Goal: Book appointment/travel/reservation

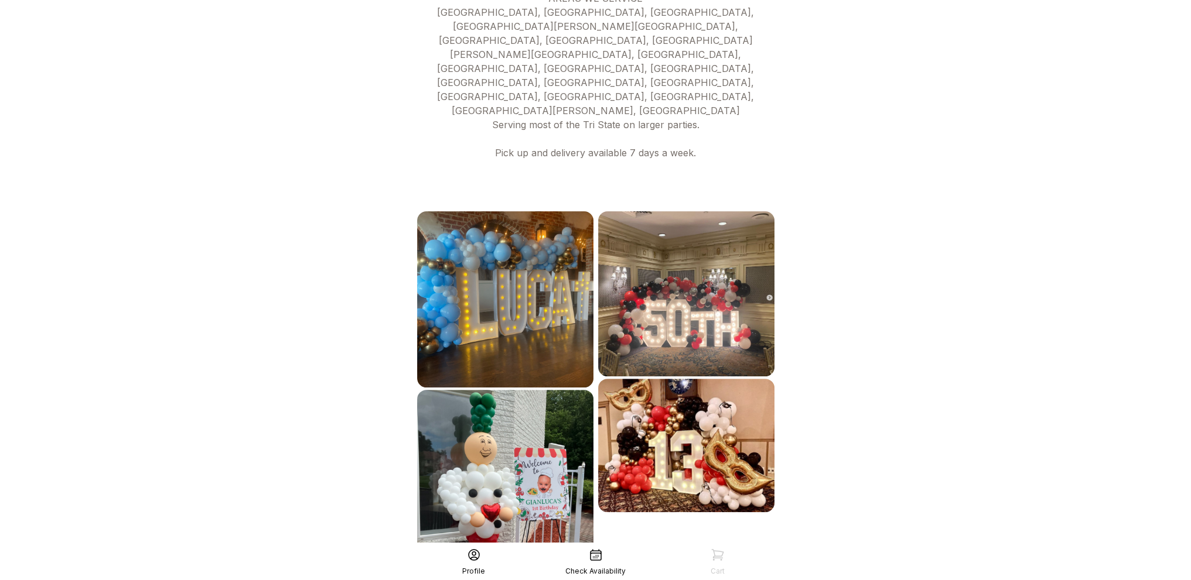
scroll to position [526, 0]
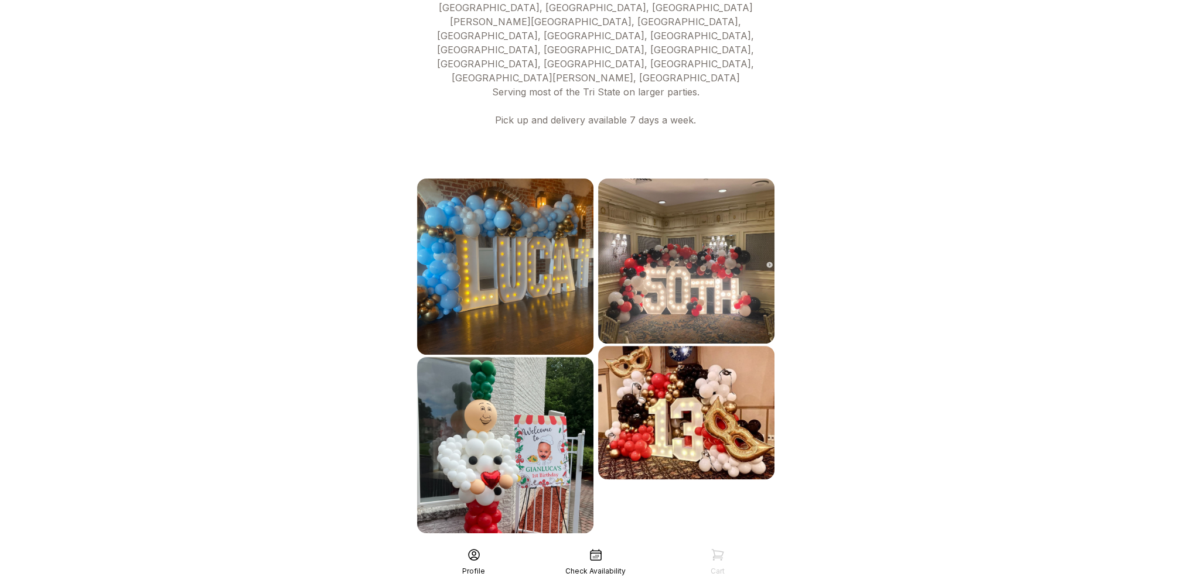
click at [653, 545] on div "See More" at bounding box center [596, 559] width 362 height 28
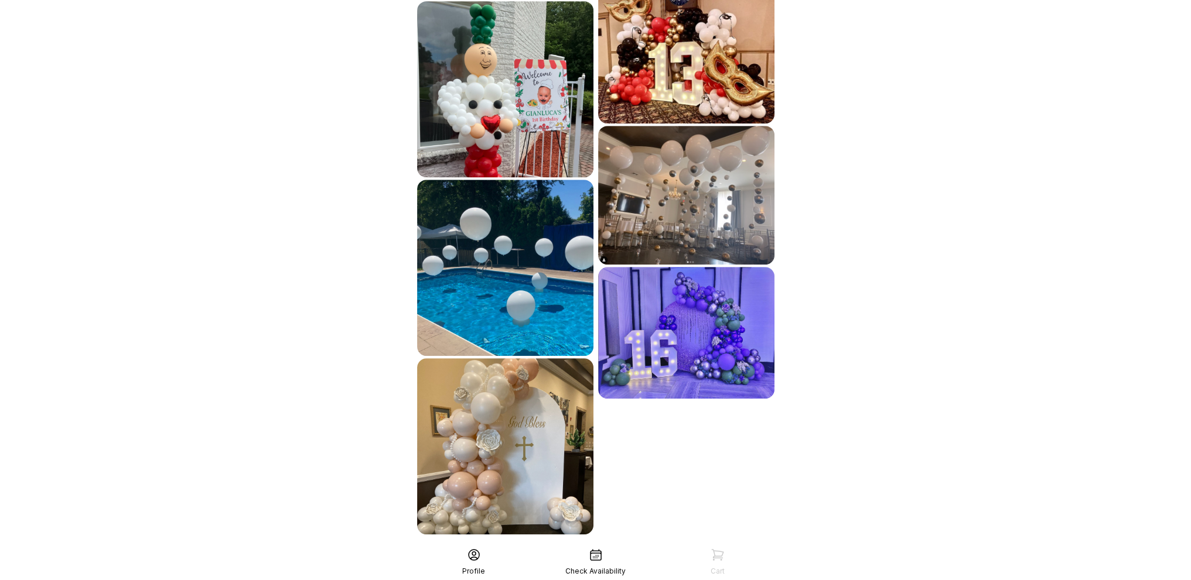
scroll to position [883, 0]
click at [647, 546] on div "See More" at bounding box center [596, 560] width 362 height 28
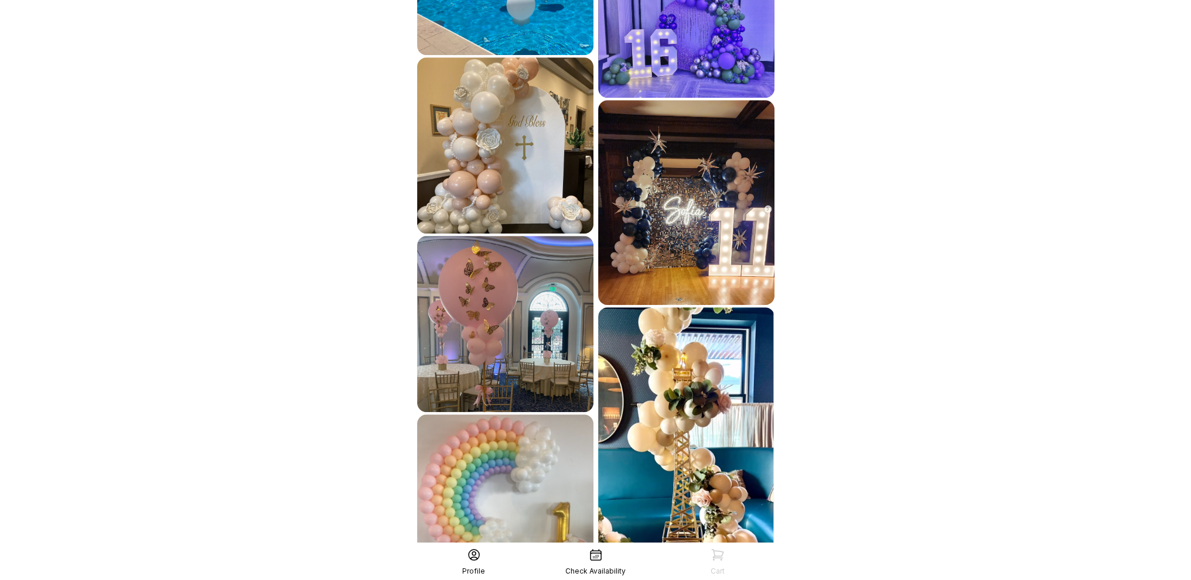
scroll to position [1243, 0]
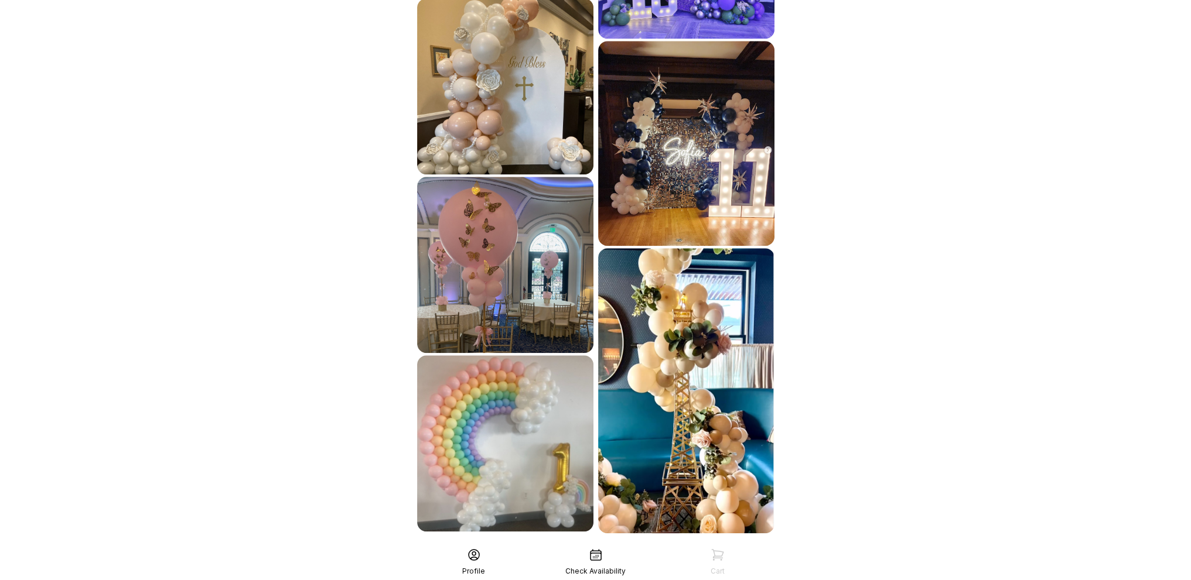
click at [689, 545] on div "See More" at bounding box center [596, 559] width 362 height 28
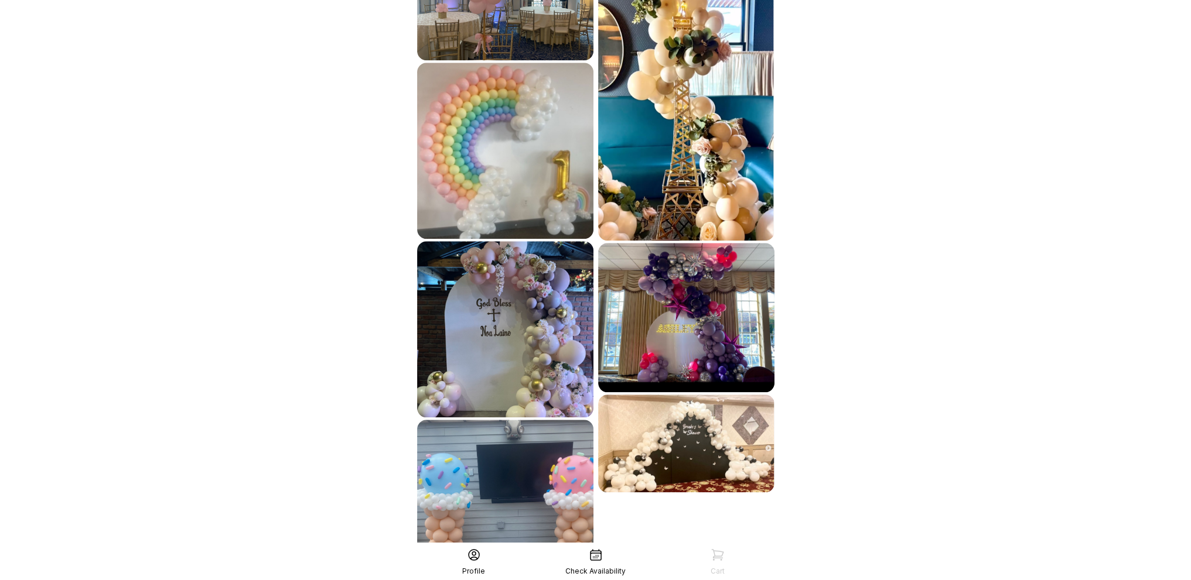
scroll to position [1598, 0]
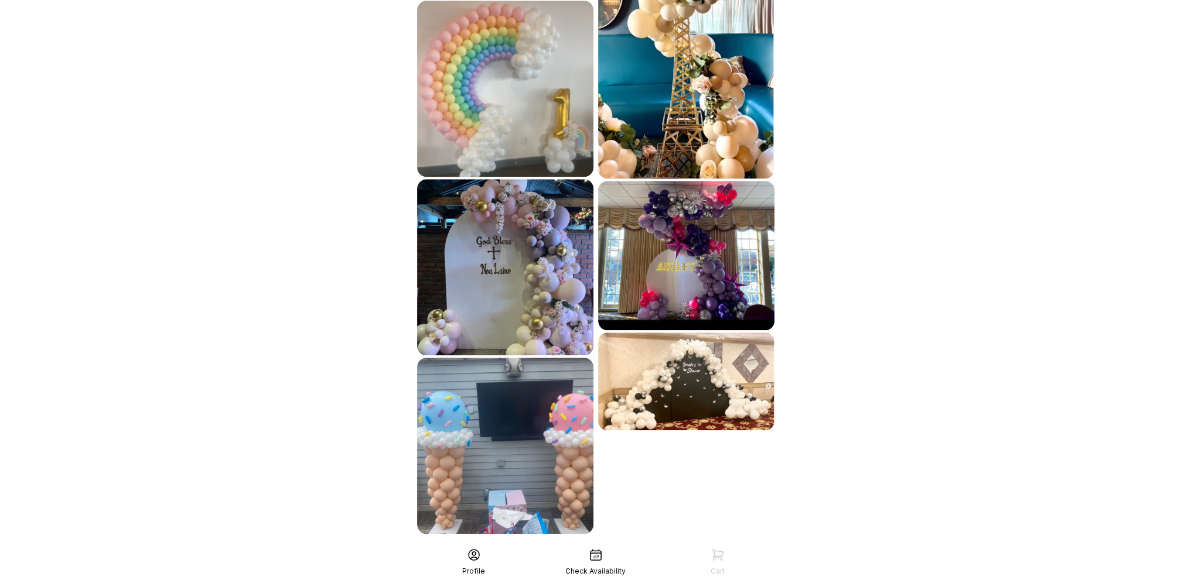
click at [694, 546] on div "See More" at bounding box center [596, 560] width 362 height 28
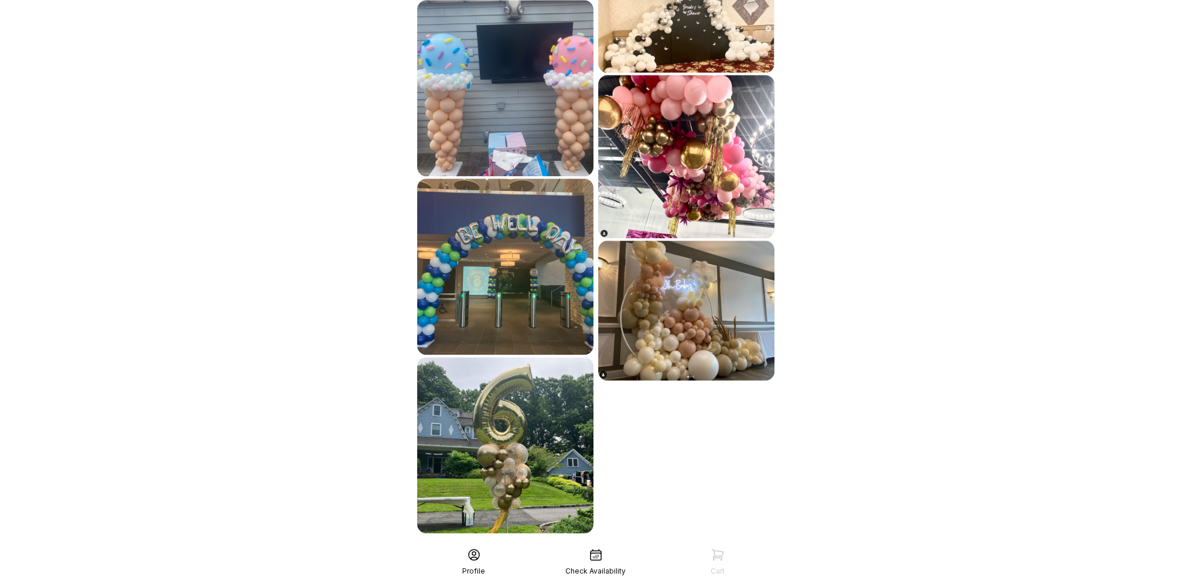
click at [694, 545] on div "See More" at bounding box center [596, 559] width 362 height 28
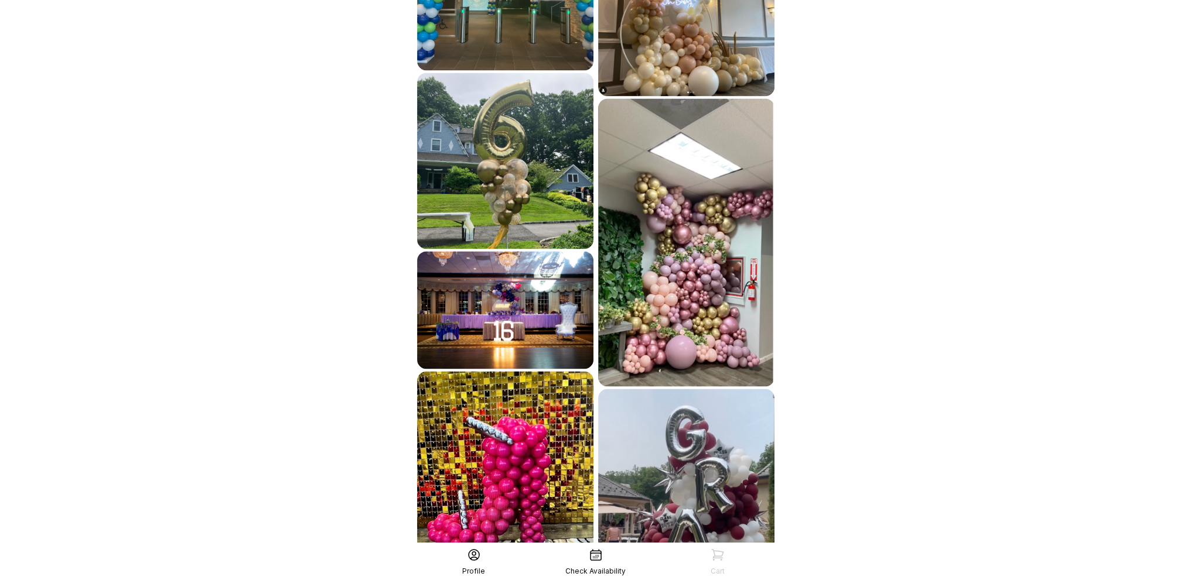
scroll to position [2341, 0]
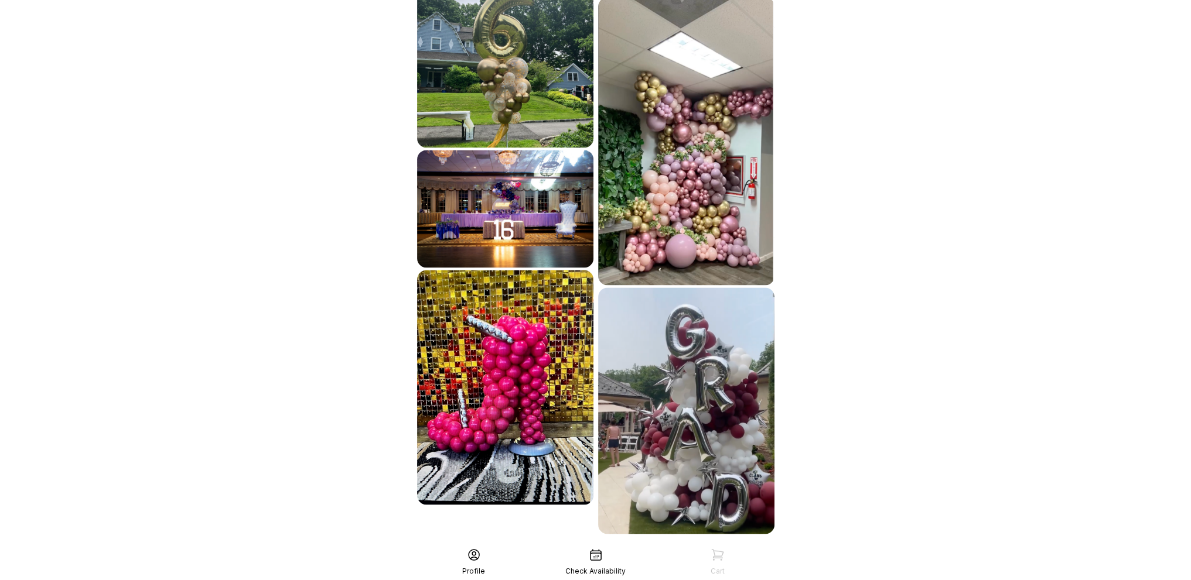
click at [680, 546] on div "See More" at bounding box center [596, 560] width 362 height 28
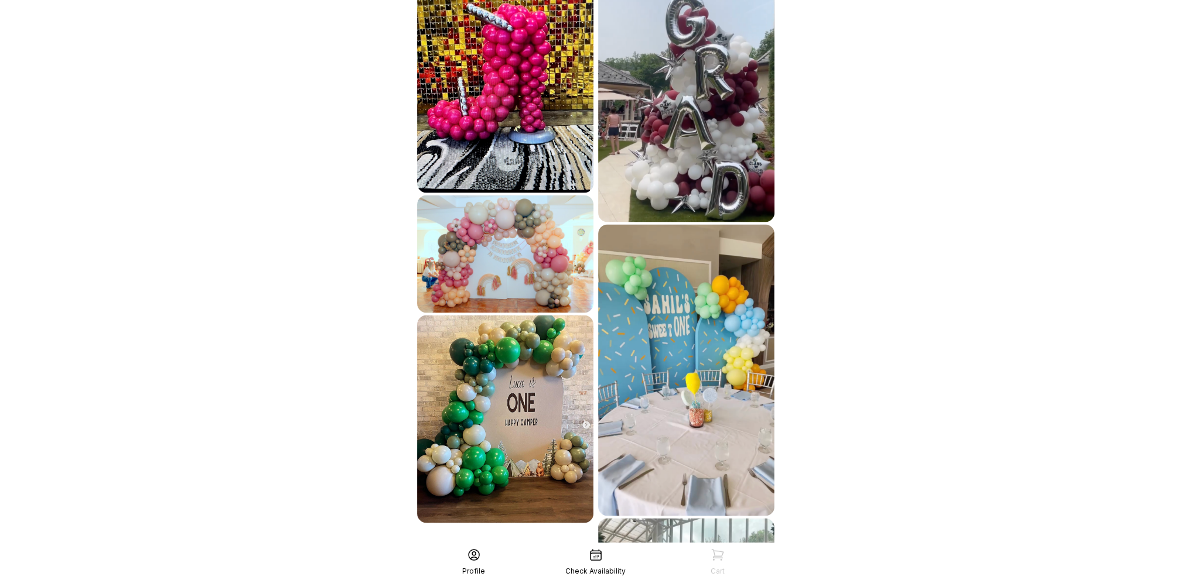
scroll to position [2770, 0]
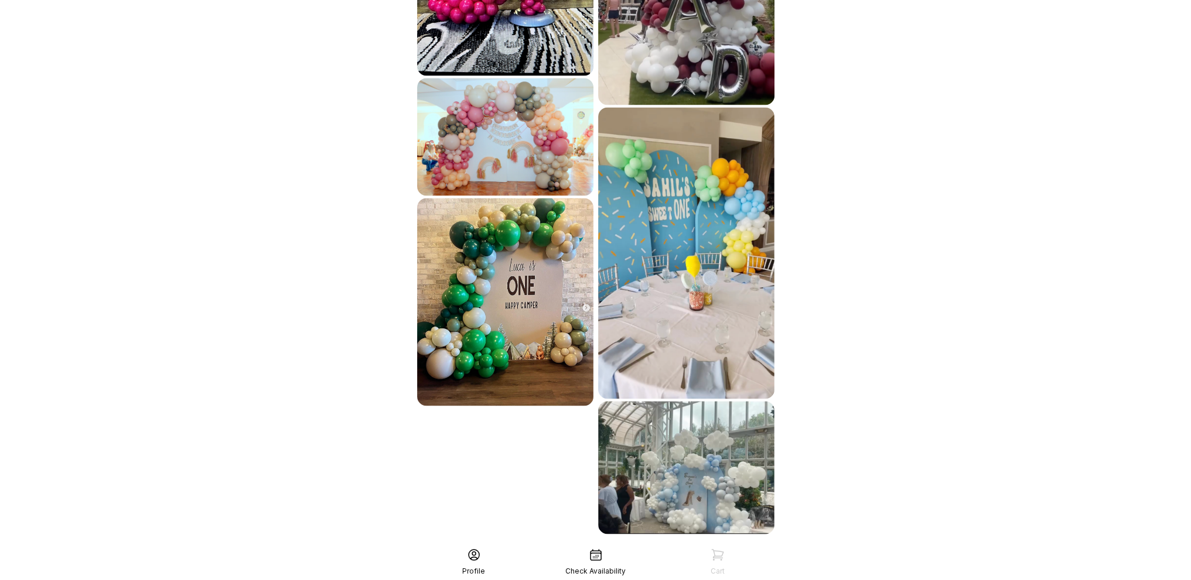
click at [680, 546] on div "See More" at bounding box center [596, 560] width 362 height 28
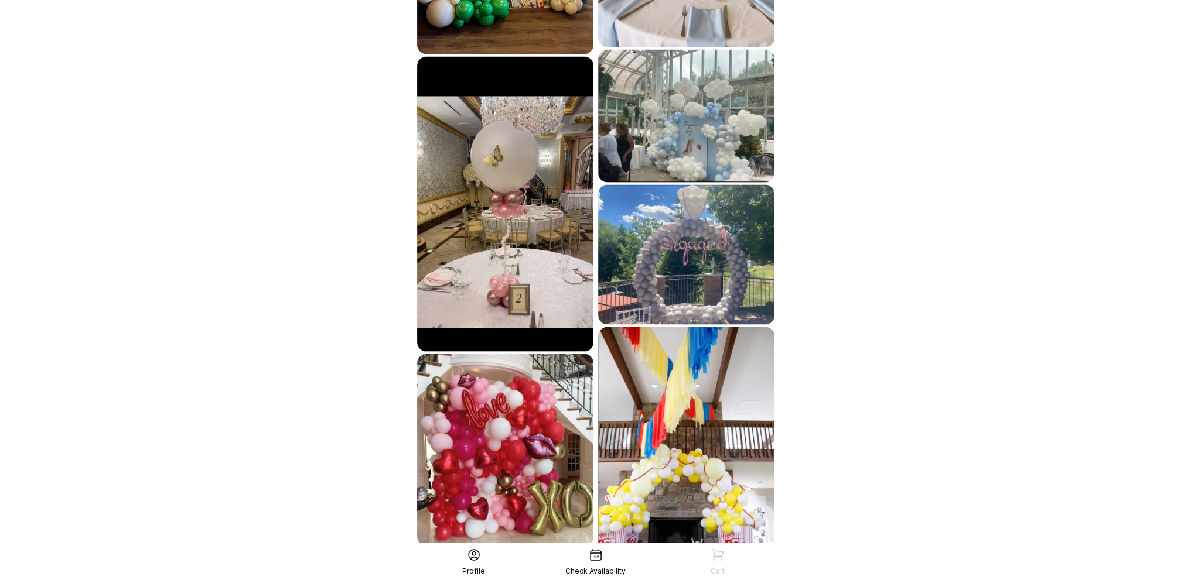
scroll to position [3209, 0]
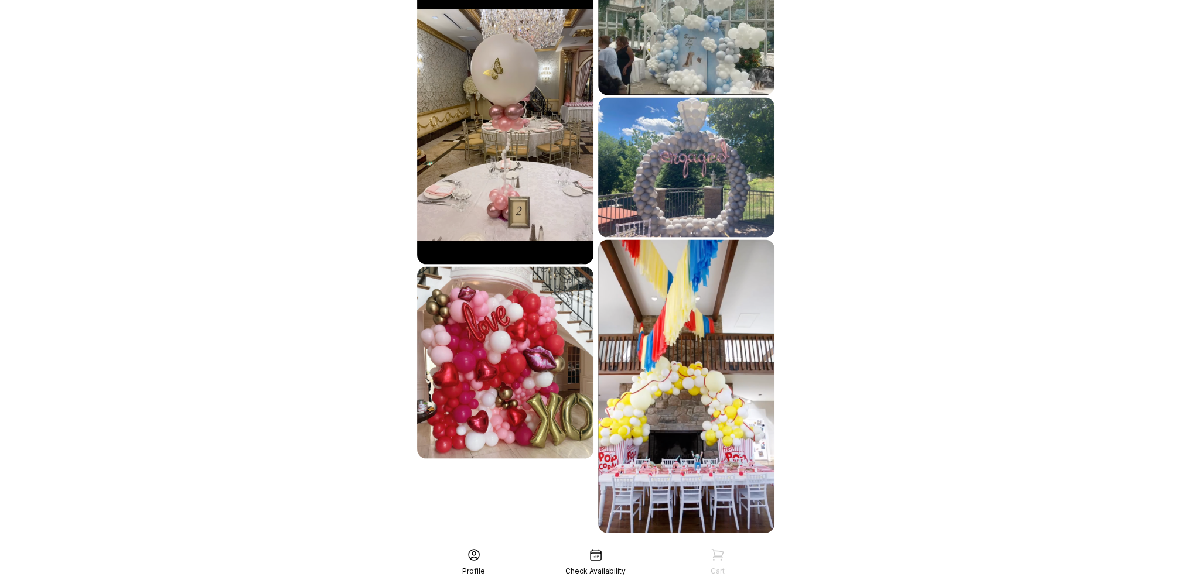
click at [669, 545] on div "See More" at bounding box center [596, 559] width 362 height 28
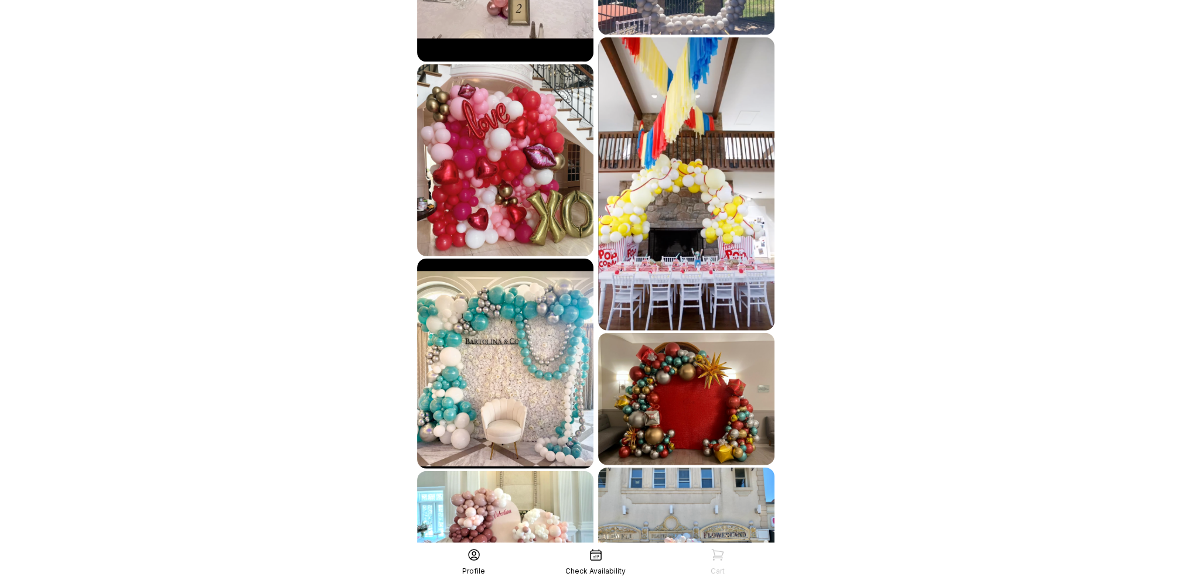
scroll to position [3500, 0]
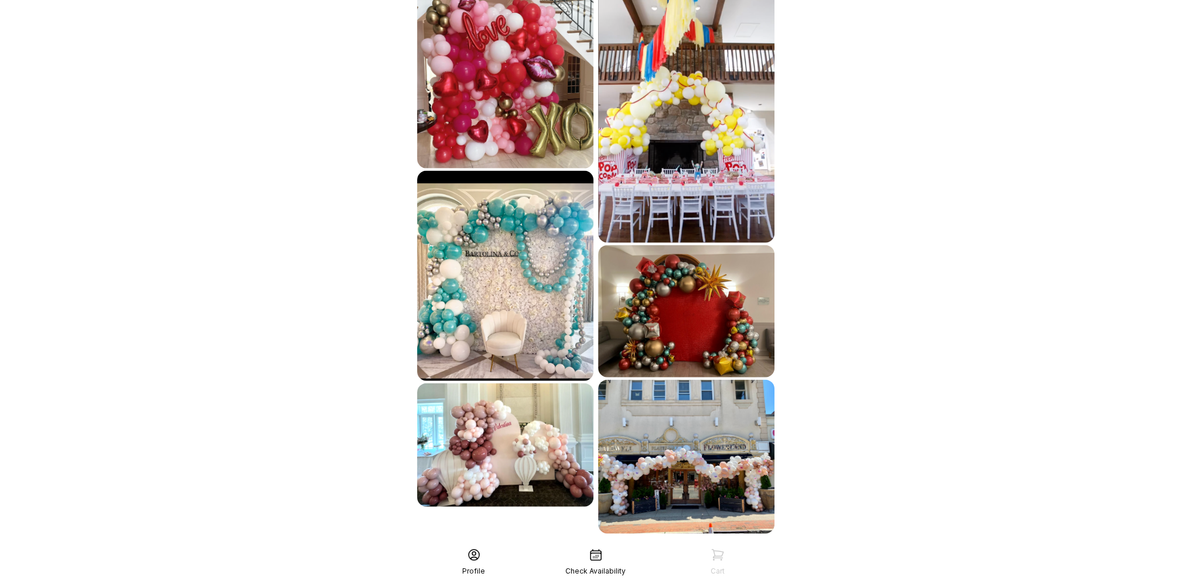
click at [671, 546] on div "See More" at bounding box center [596, 560] width 362 height 28
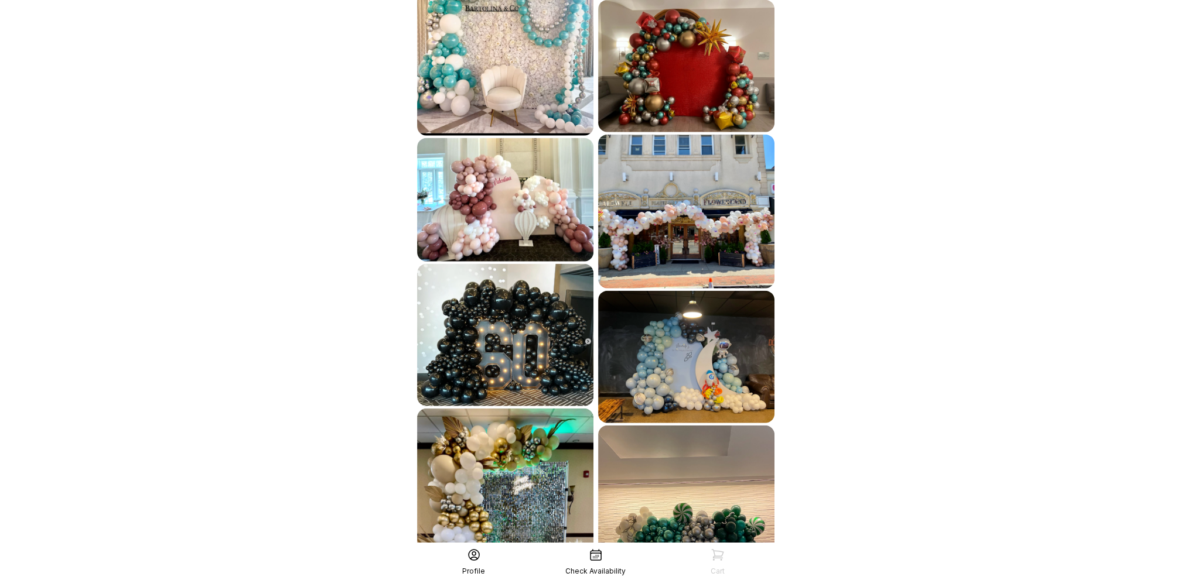
scroll to position [3872, 0]
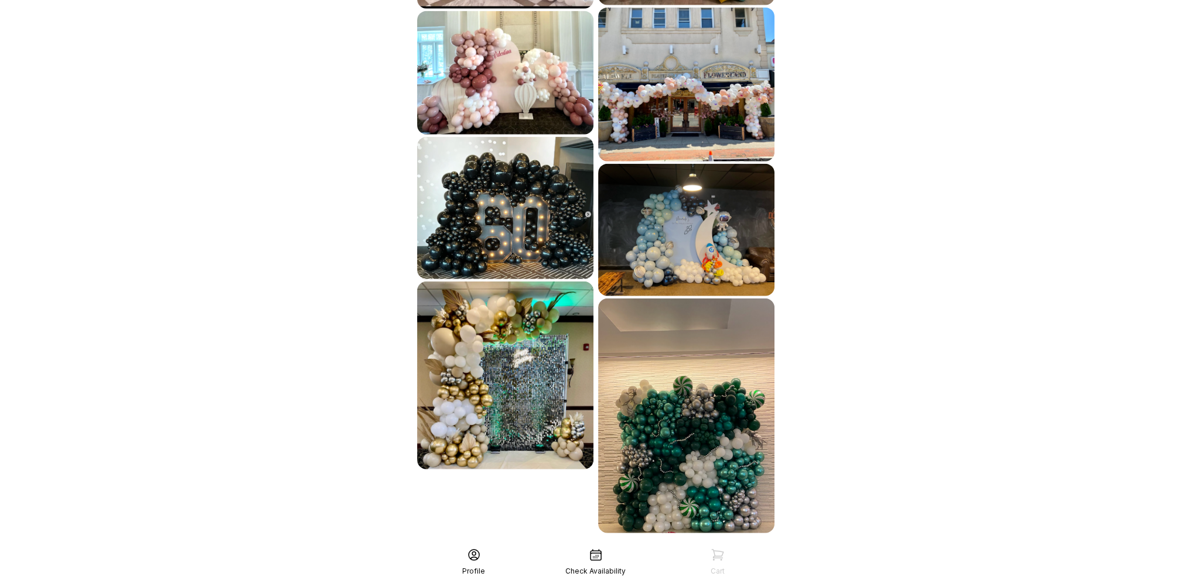
click at [682, 545] on div "See More" at bounding box center [596, 559] width 362 height 28
click at [590, 545] on div "See More" at bounding box center [596, 559] width 362 height 28
click at [588, 545] on div "See More" at bounding box center [596, 559] width 362 height 28
click at [667, 545] on div "See More" at bounding box center [596, 559] width 362 height 28
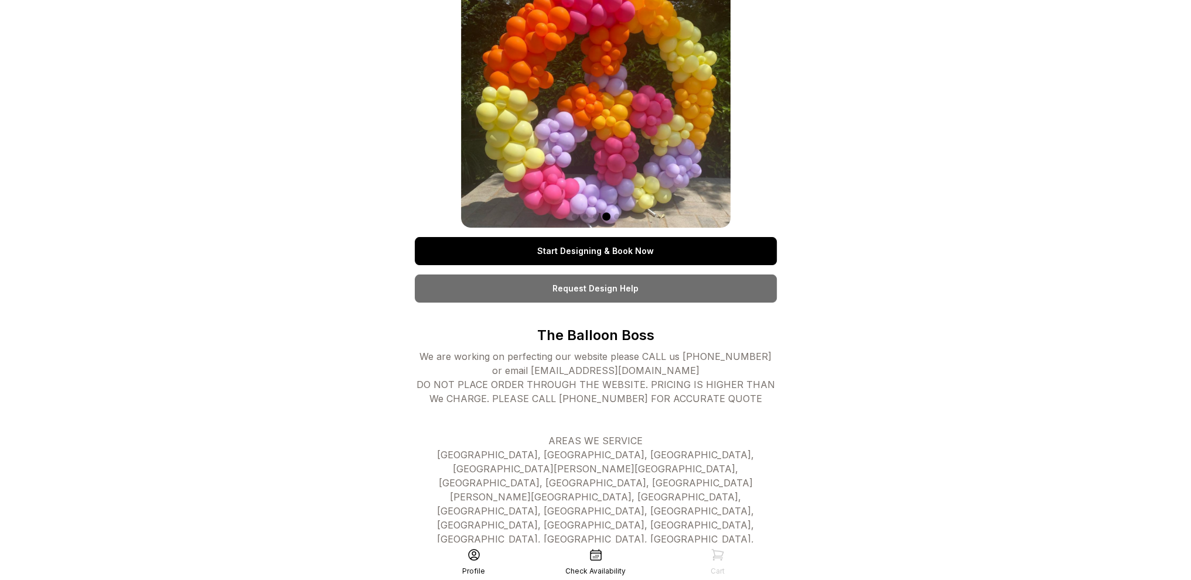
scroll to position [0, 0]
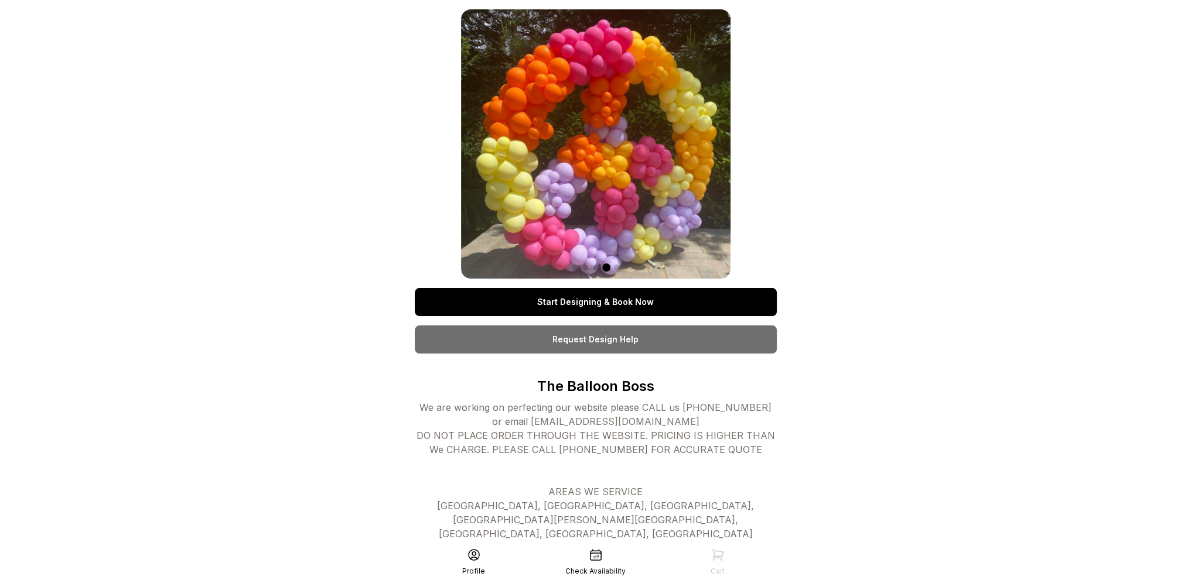
click at [618, 297] on link "Start Designing & Book Now" at bounding box center [596, 302] width 362 height 28
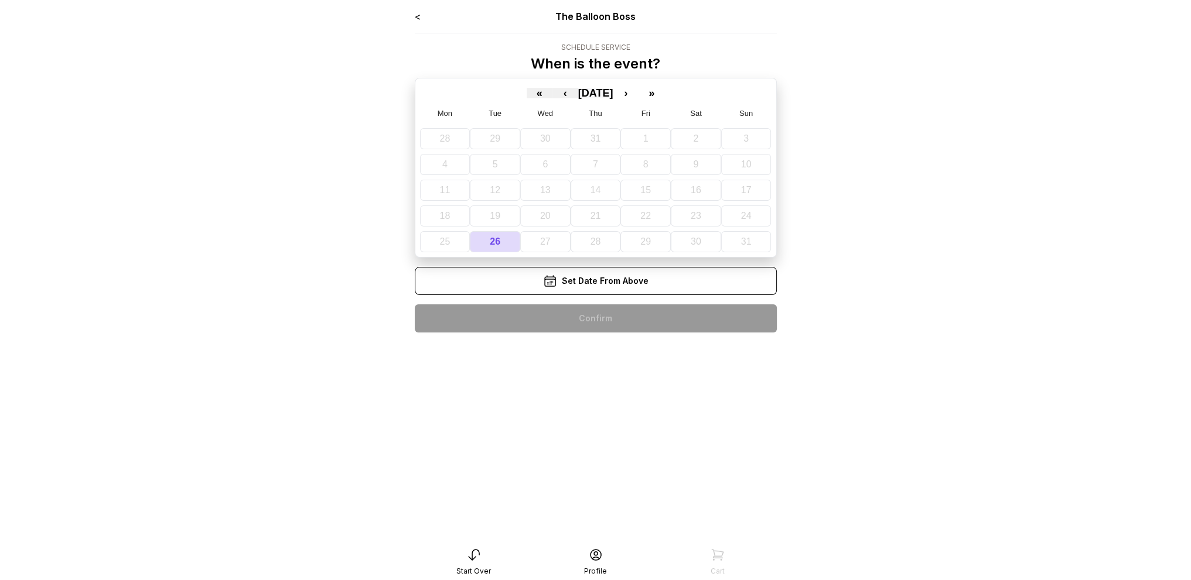
click at [613, 93] on span "[DATE]" at bounding box center [595, 93] width 35 height 12
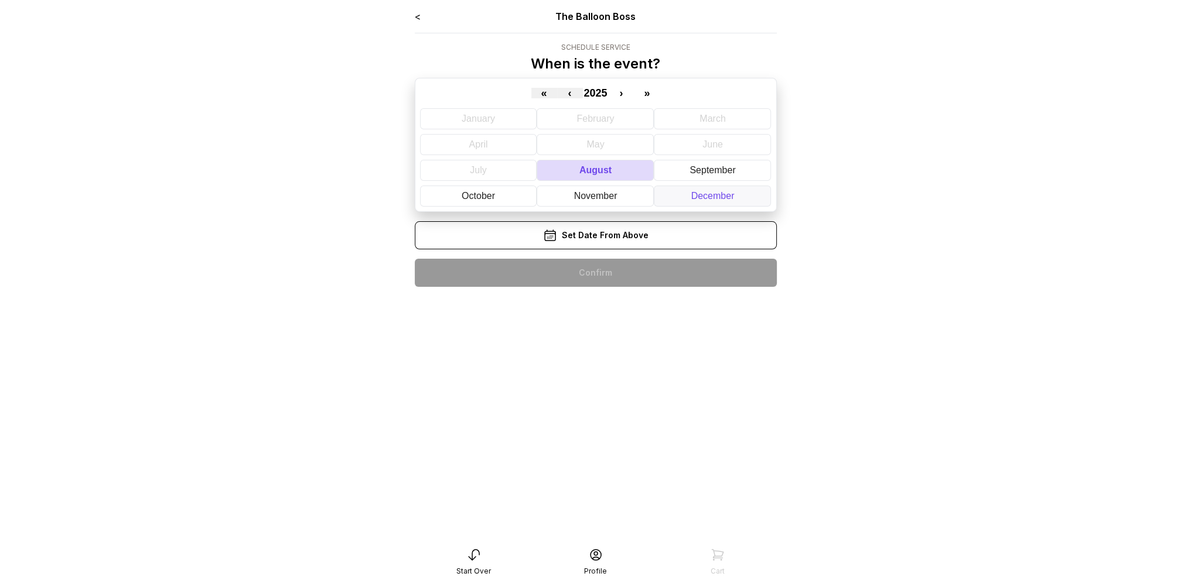
click at [684, 194] on button "December" at bounding box center [712, 196] width 117 height 21
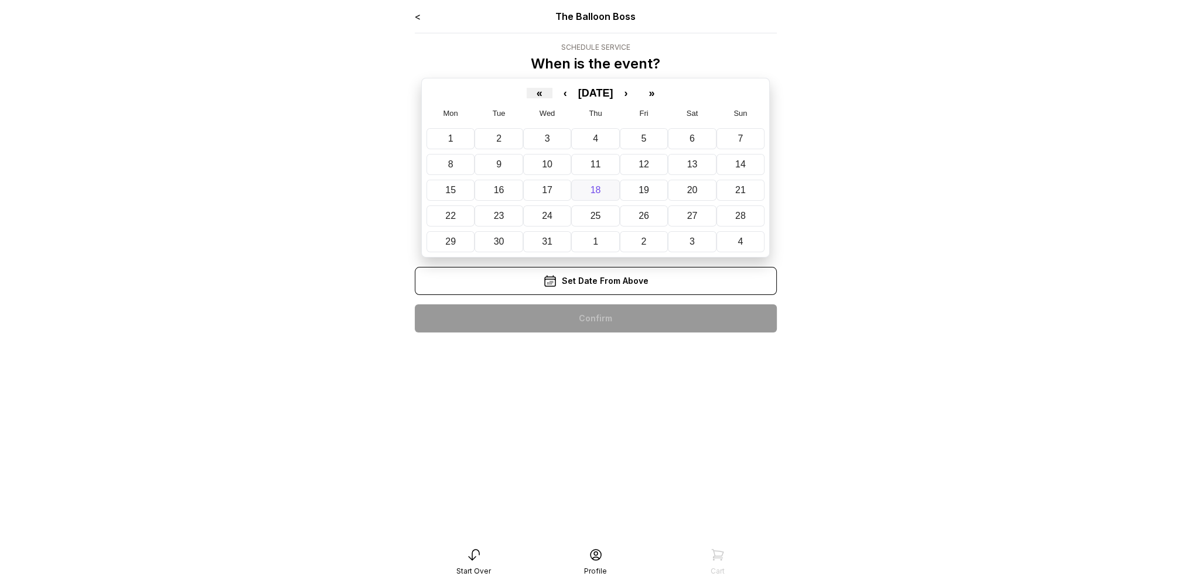
click at [601, 191] on button "18" at bounding box center [595, 190] width 48 height 21
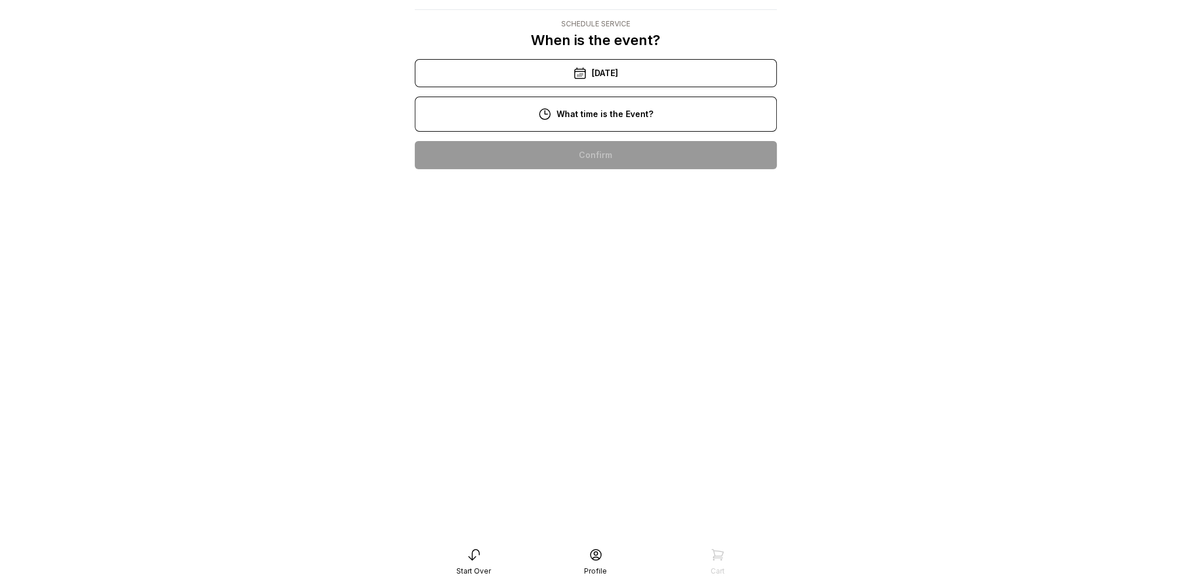
scroll to position [59, 0]
click at [532, 366] on div "4:00 pm" at bounding box center [595, 380] width 343 height 28
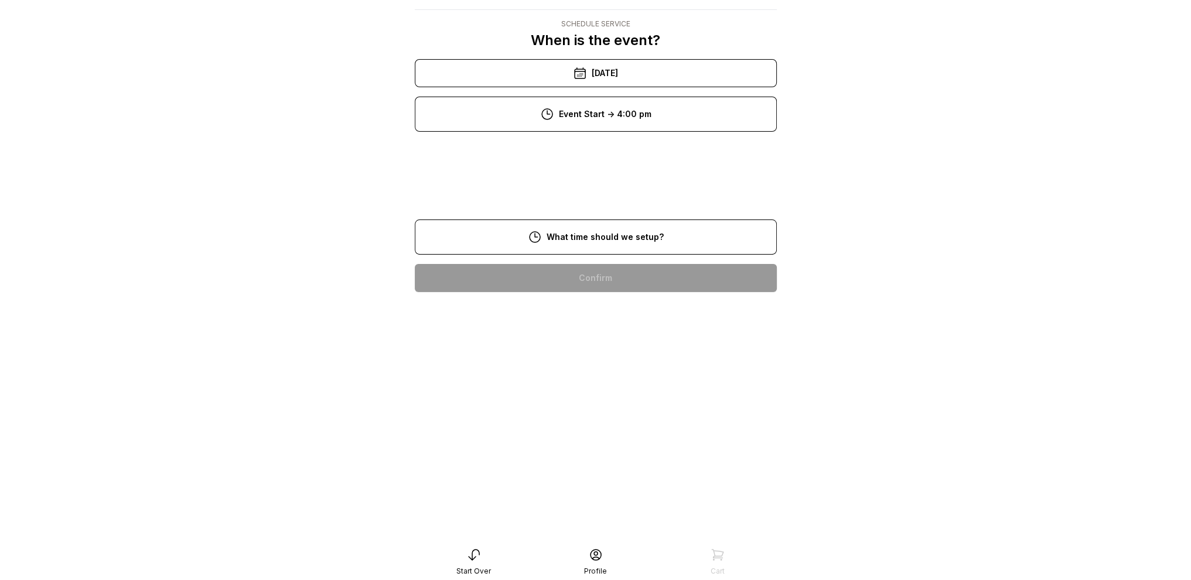
scroll to position [23, 0]
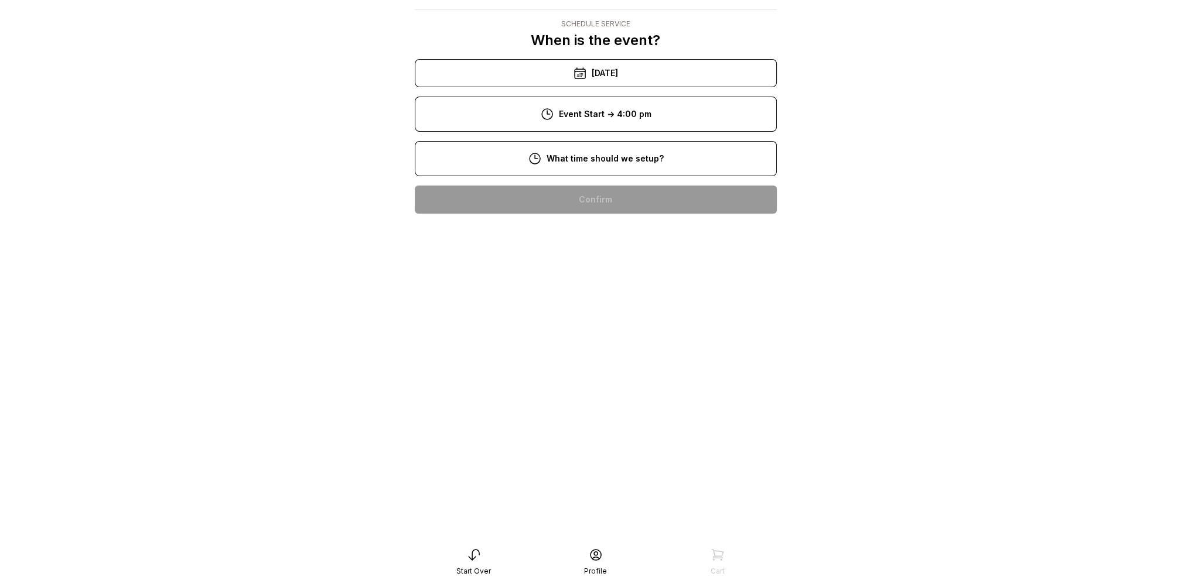
click at [589, 415] on div "2:00 pm" at bounding box center [595, 425] width 343 height 28
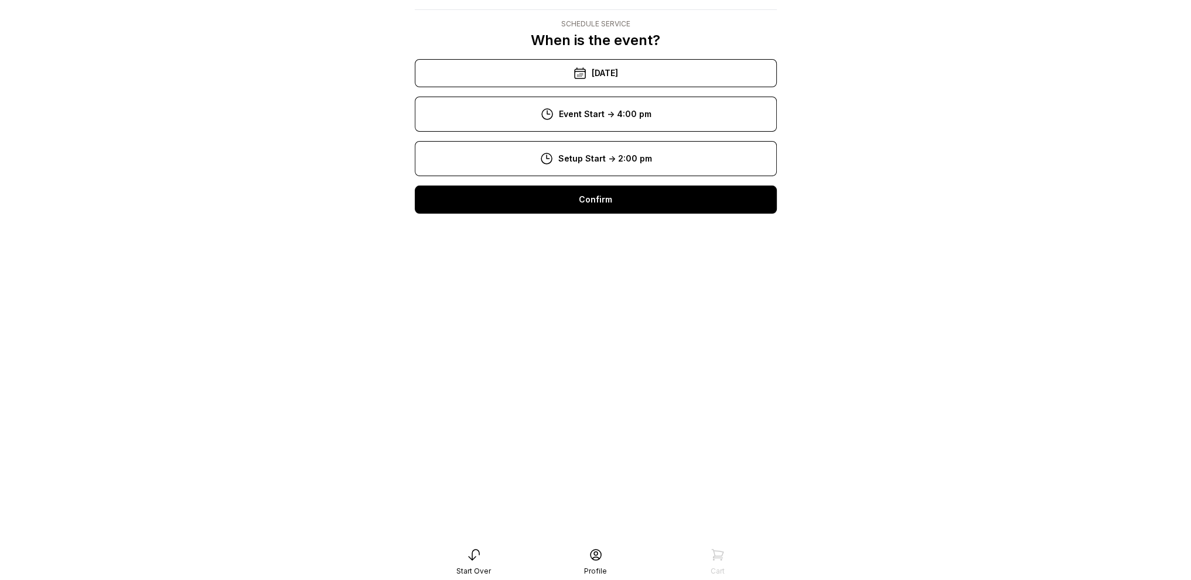
click at [576, 203] on div "Confirm" at bounding box center [596, 200] width 362 height 28
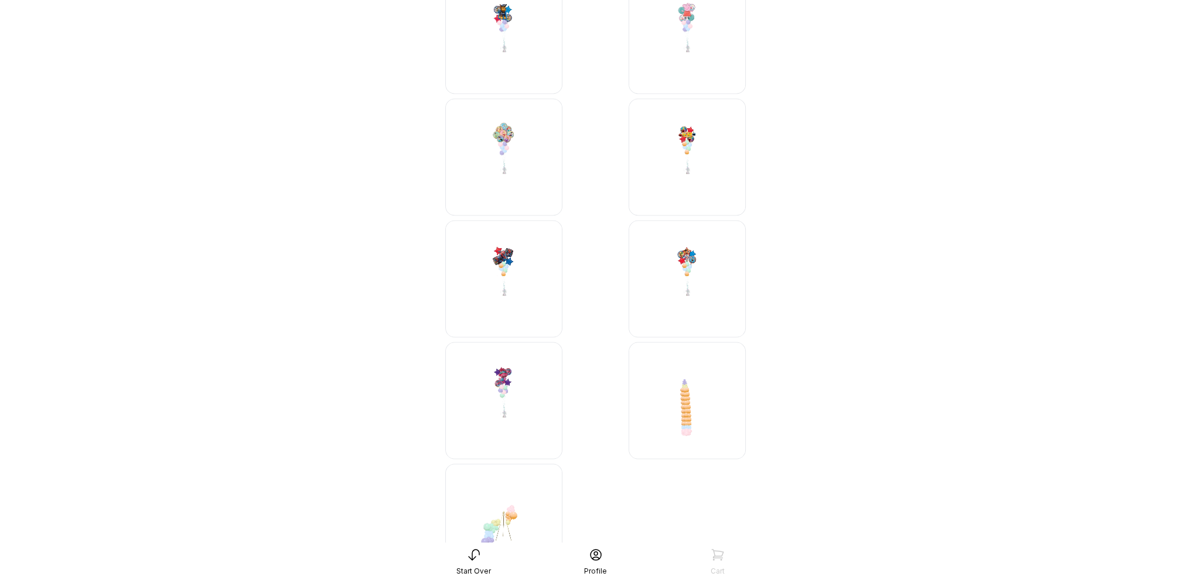
scroll to position [2884, 0]
